Goal: Information Seeking & Learning: Check status

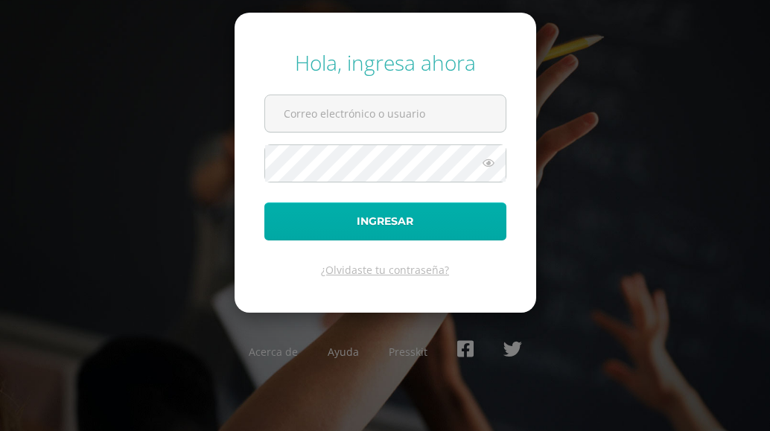
type input "COS0202578@osoriosandoval.edu.gt"
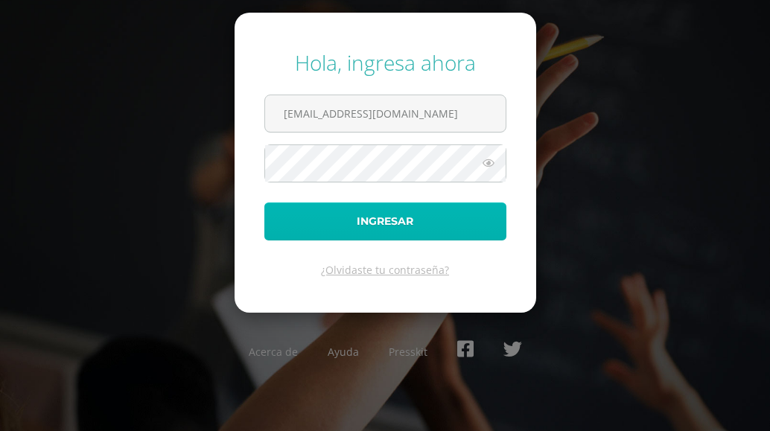
click at [370, 225] on button "Ingresar" at bounding box center [385, 221] width 242 height 38
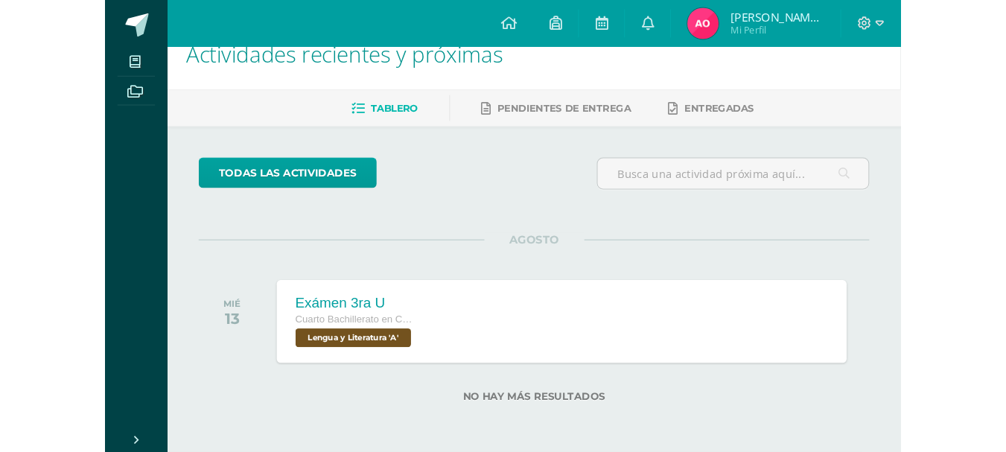
scroll to position [6, 0]
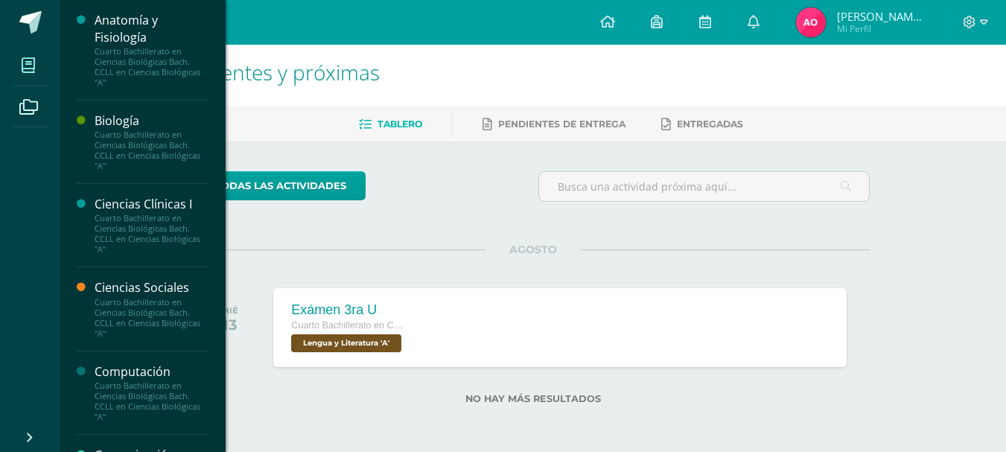
click at [23, 77] on span at bounding box center [29, 65] width 34 height 34
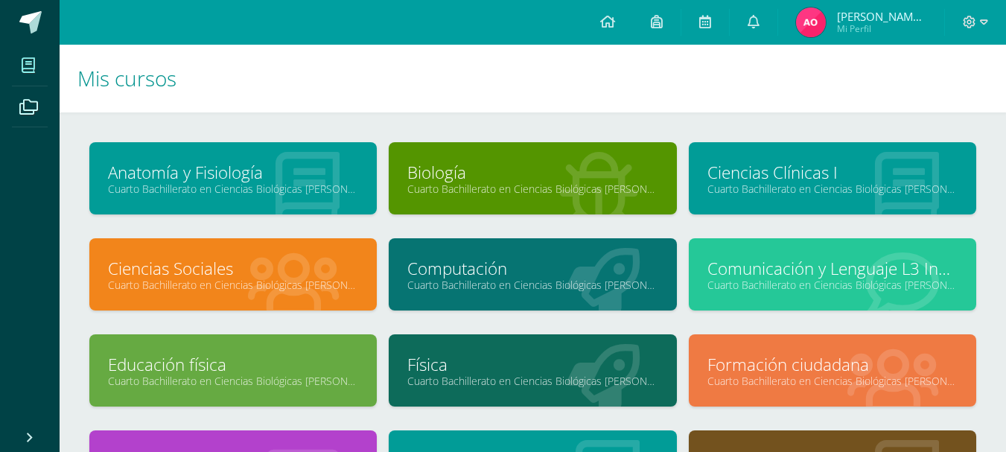
click at [532, 267] on link "Computación" at bounding box center [532, 268] width 250 height 23
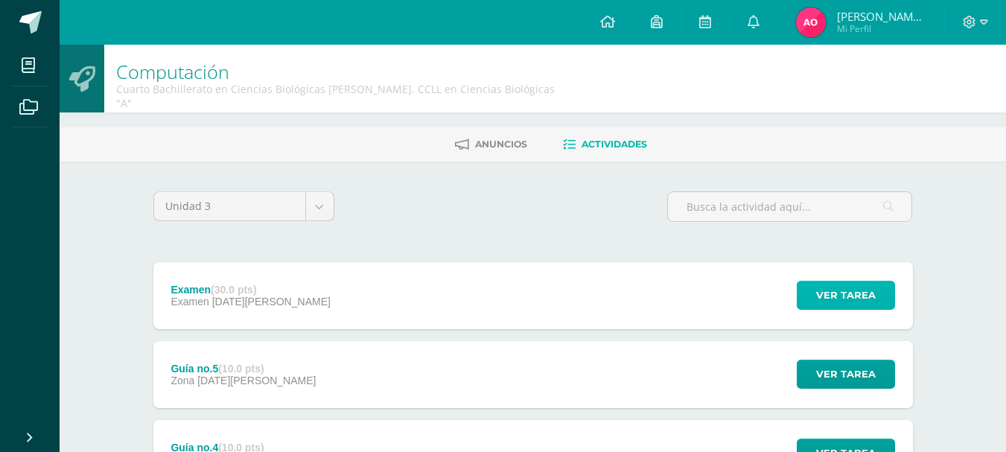
click at [838, 281] on span "Ver tarea" at bounding box center [846, 295] width 60 height 28
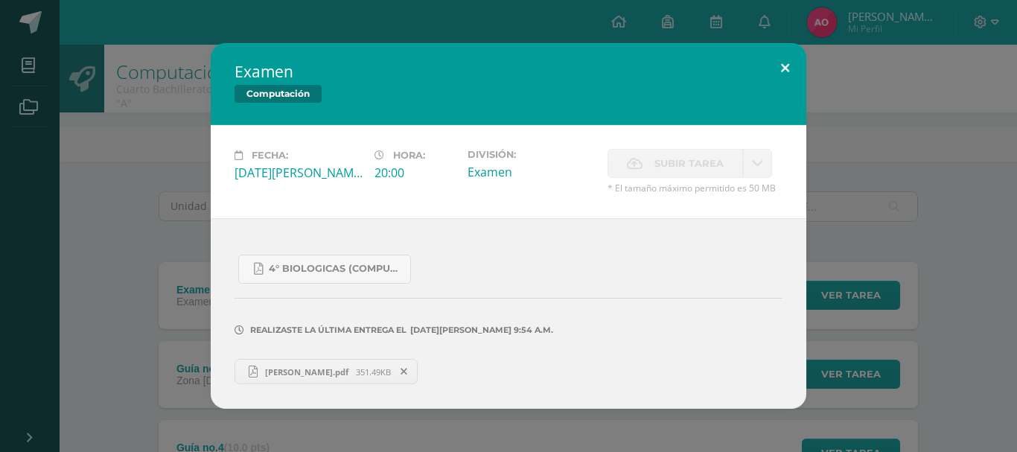
click at [787, 66] on button at bounding box center [785, 68] width 42 height 51
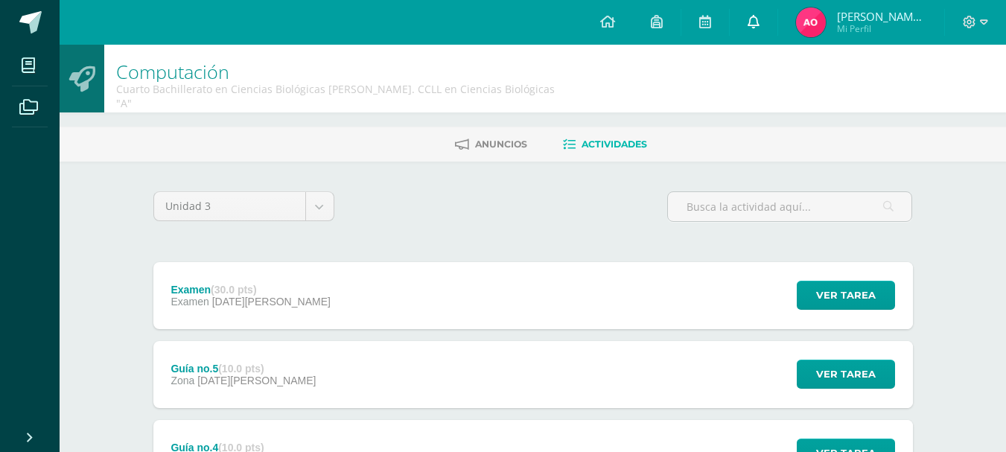
click at [754, 22] on icon at bounding box center [753, 21] width 12 height 13
click at [889, 28] on span "Mi Perfil" at bounding box center [881, 28] width 89 height 13
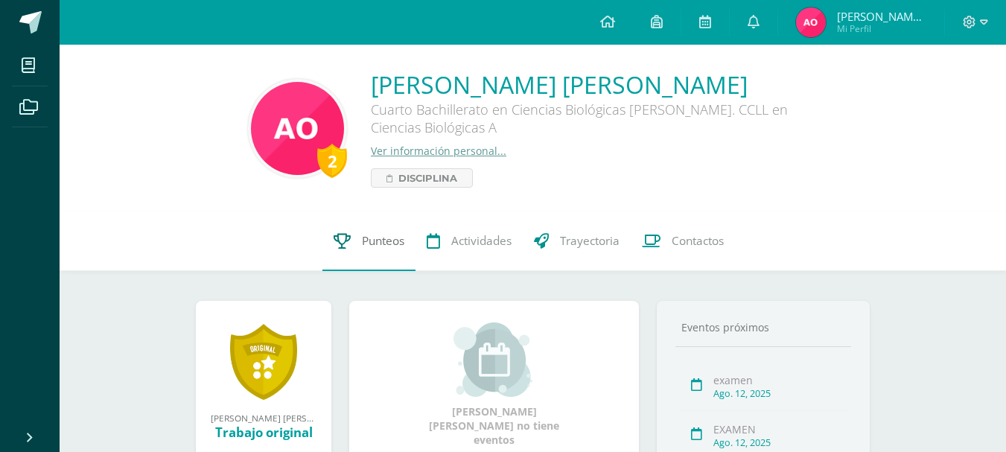
click at [374, 252] on link "Punteos" at bounding box center [368, 241] width 93 height 60
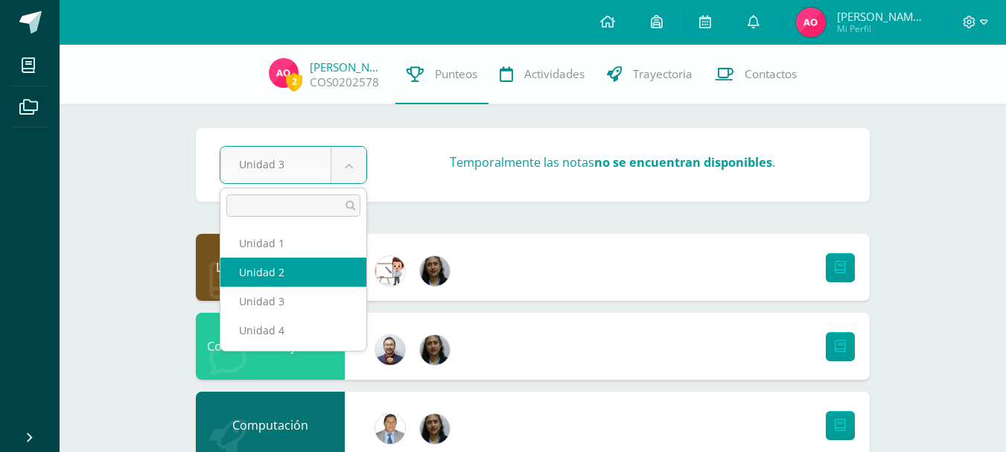
select select "Unidad 2"
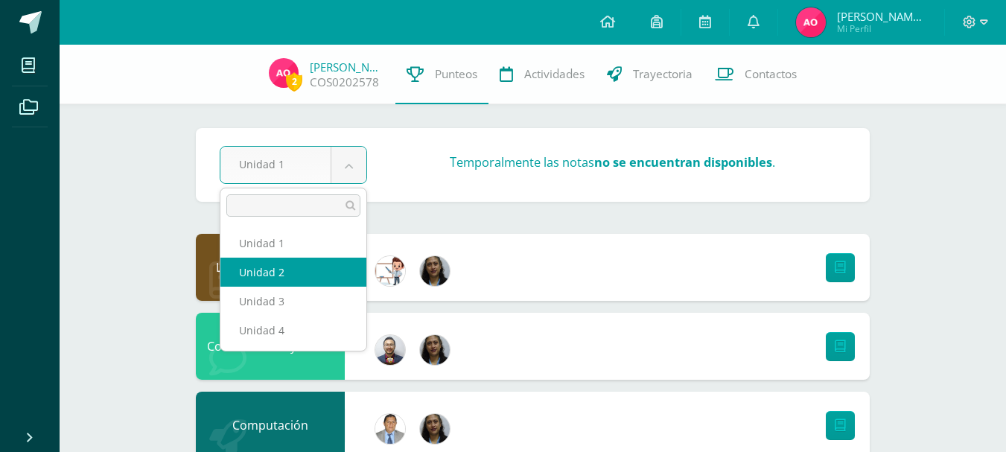
select select "Unidad 2"
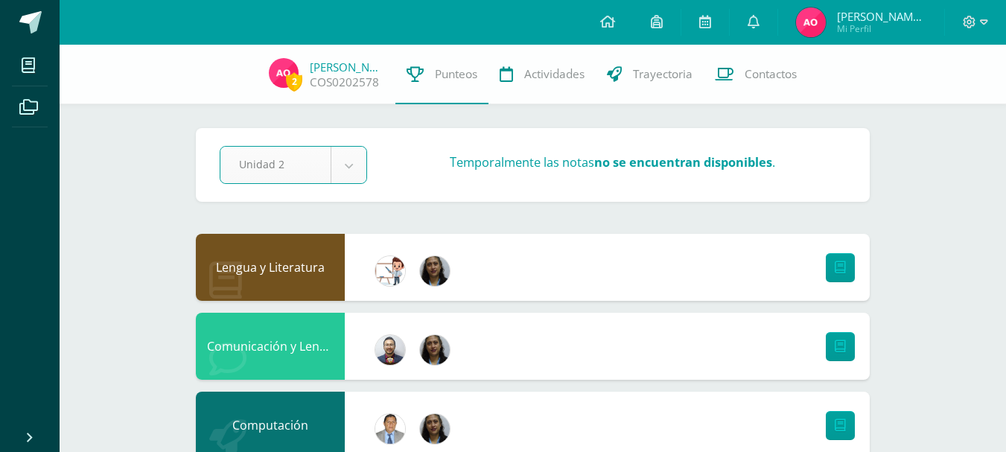
click at [273, 293] on div "Lengua y Literatura" at bounding box center [270, 267] width 149 height 67
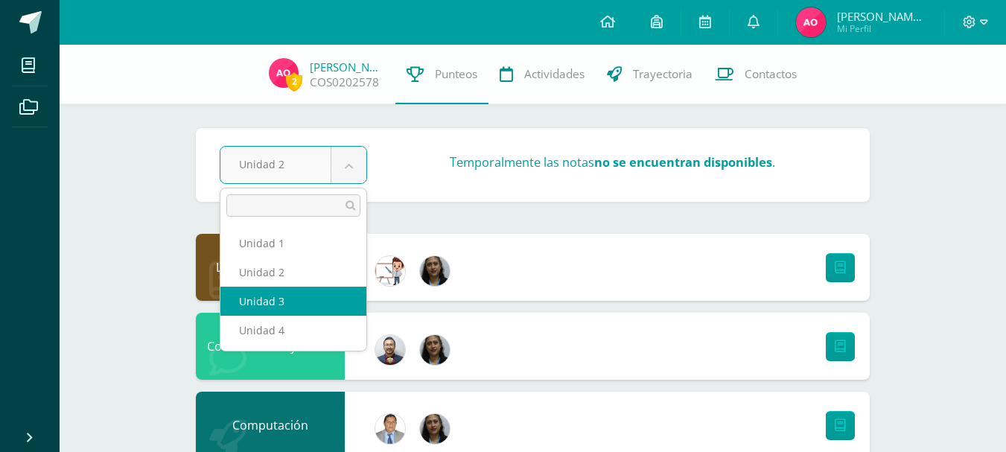
select select "Unidad 3"
